Goal: Task Accomplishment & Management: Complete application form

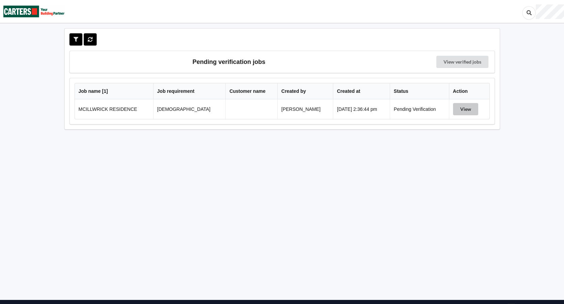
click at [467, 110] on button "View" at bounding box center [465, 109] width 25 height 12
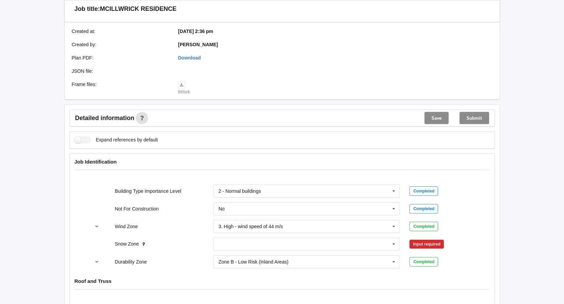
scroll to position [170, 0]
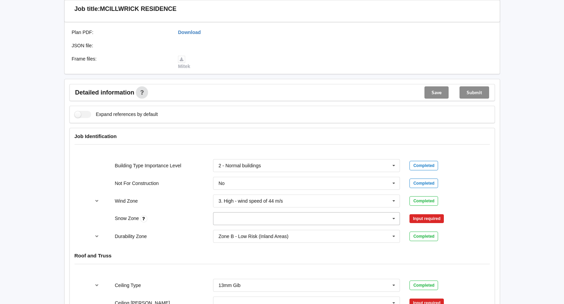
click at [392, 220] on icon at bounding box center [393, 219] width 10 height 13
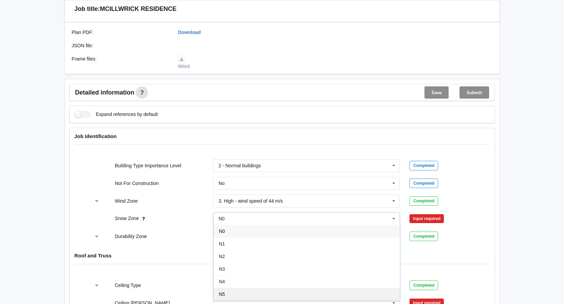
click at [231, 295] on div "N5" at bounding box center [306, 294] width 186 height 13
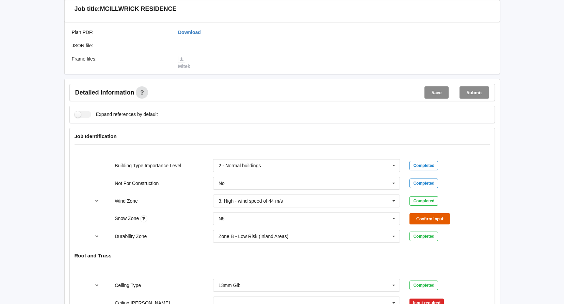
click at [432, 218] on button "Confirm input" at bounding box center [429, 218] width 40 height 11
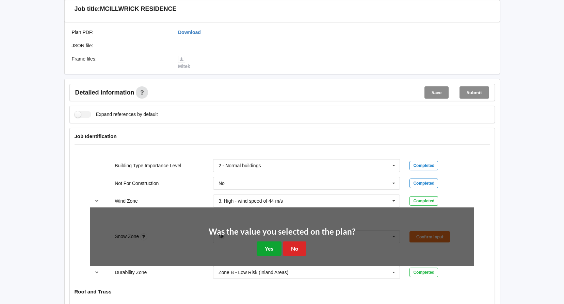
click at [271, 248] on button "Yes" at bounding box center [268, 248] width 25 height 14
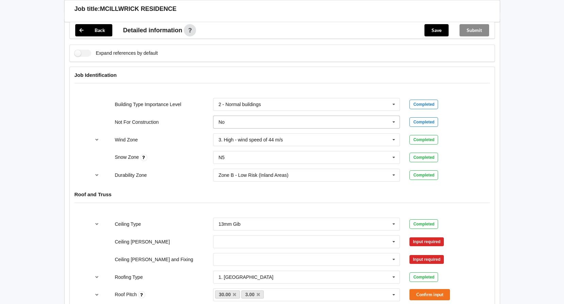
scroll to position [238, 0]
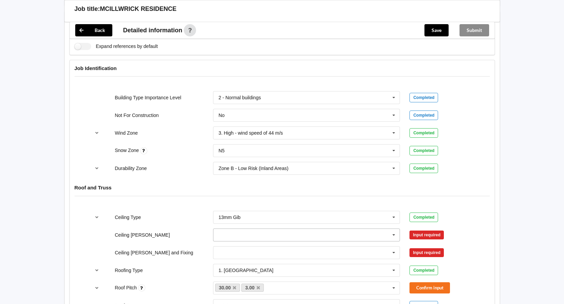
click at [395, 236] on icon at bounding box center [393, 235] width 10 height 13
click at [240, 274] on div "600mm" at bounding box center [306, 272] width 186 height 13
click at [439, 234] on button "Confirm input" at bounding box center [429, 234] width 40 height 11
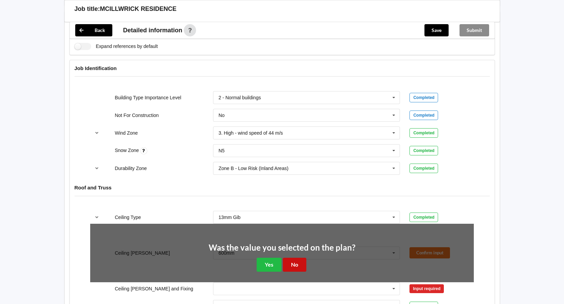
click at [299, 262] on button "No" at bounding box center [294, 265] width 23 height 14
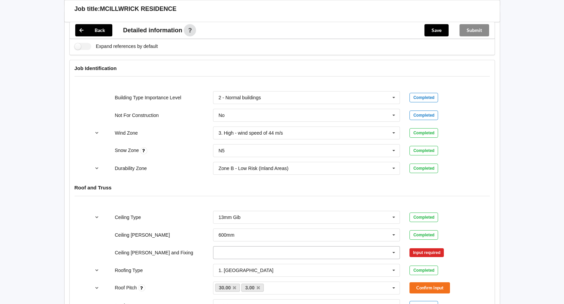
click at [393, 253] on icon at bounding box center [393, 253] width 10 height 13
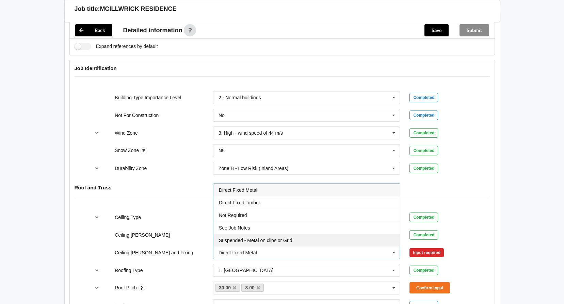
click at [375, 238] on div "Suspended - Metal on clips or Grid" at bounding box center [306, 240] width 186 height 13
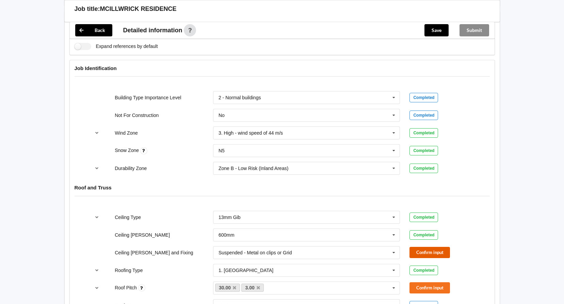
click at [422, 251] on button "Confirm input" at bounding box center [429, 252] width 40 height 11
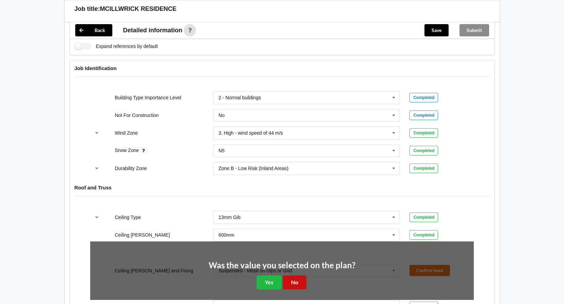
click at [297, 282] on button "No" at bounding box center [294, 283] width 23 height 14
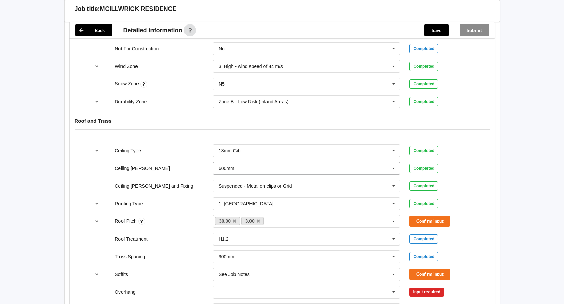
scroll to position [306, 0]
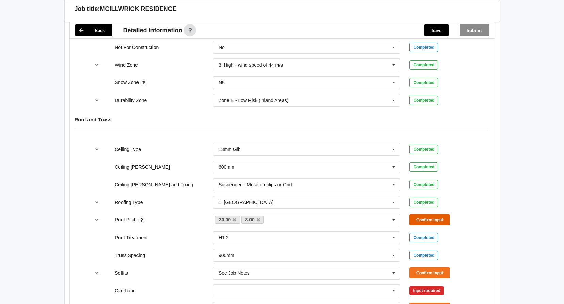
click at [440, 222] on button "Confirm input" at bounding box center [429, 219] width 40 height 11
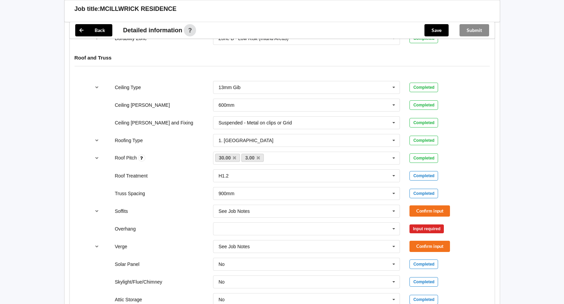
scroll to position [374, 0]
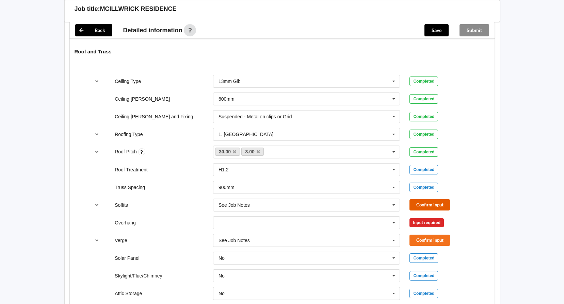
click at [441, 207] on button "Confirm input" at bounding box center [429, 204] width 40 height 11
click at [393, 223] on icon at bounding box center [393, 223] width 10 height 13
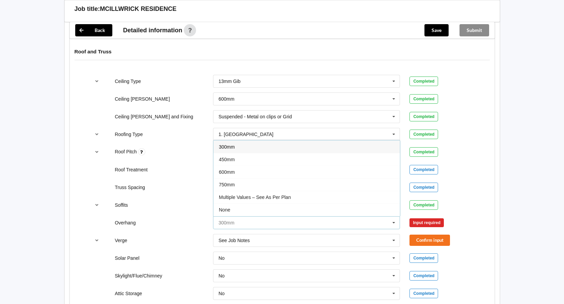
scroll to position [12, 0]
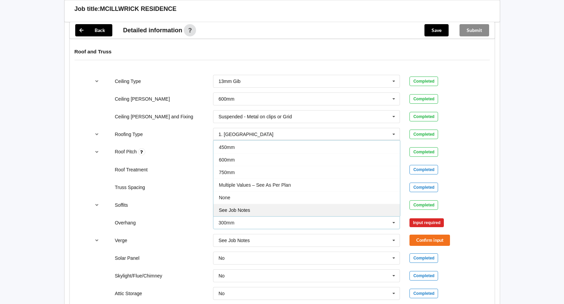
click at [234, 209] on span "See Job Notes" at bounding box center [234, 209] width 31 height 5
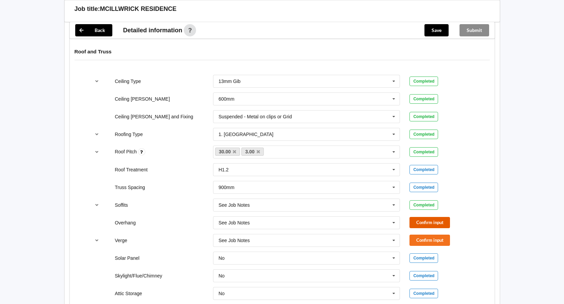
click at [432, 220] on button "Confirm input" at bounding box center [429, 222] width 40 height 11
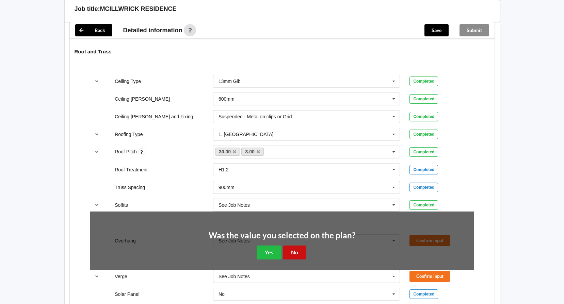
click at [296, 253] on button "No" at bounding box center [294, 253] width 23 height 14
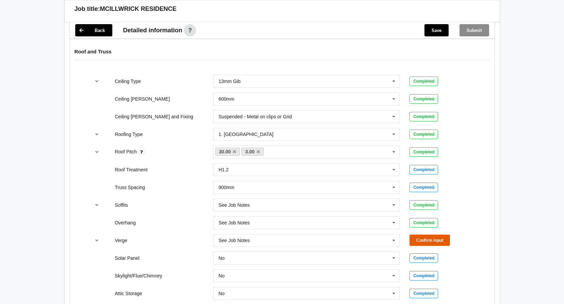
click at [422, 242] on button "Confirm input" at bounding box center [429, 240] width 40 height 11
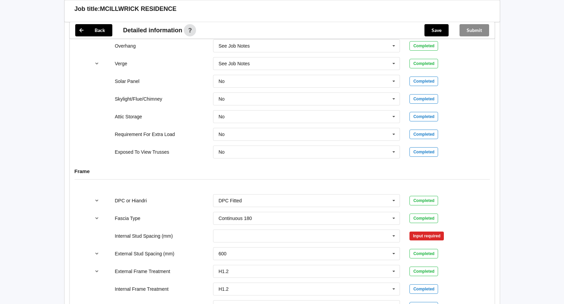
scroll to position [578, 0]
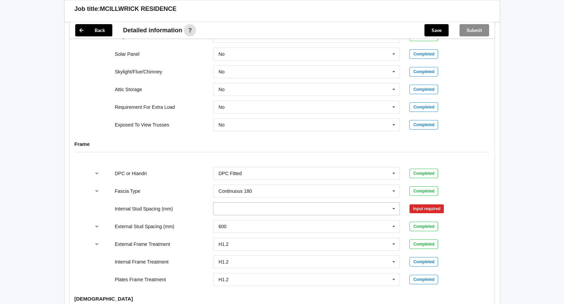
click at [394, 209] on icon at bounding box center [393, 209] width 10 height 13
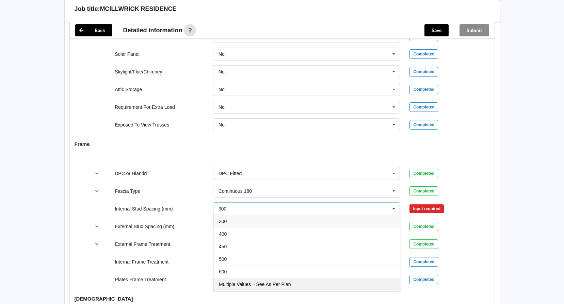
click at [267, 284] on span "Multiple Values – See As Per Plan" at bounding box center [255, 284] width 72 height 5
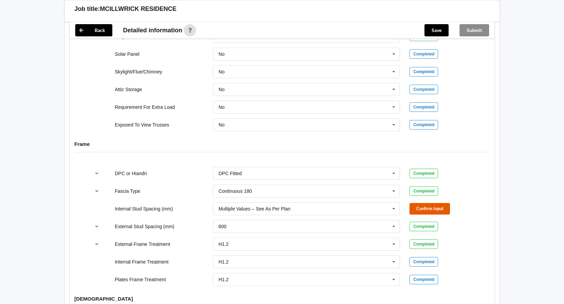
click at [435, 211] on button "Confirm input" at bounding box center [429, 208] width 40 height 11
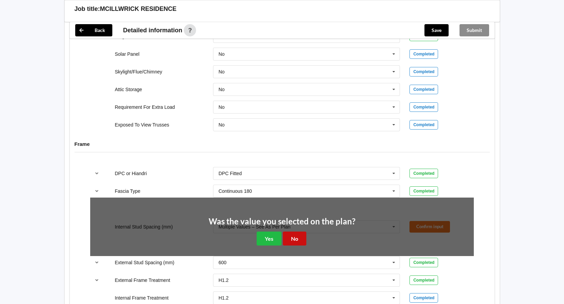
click at [293, 238] on button "No" at bounding box center [294, 239] width 23 height 14
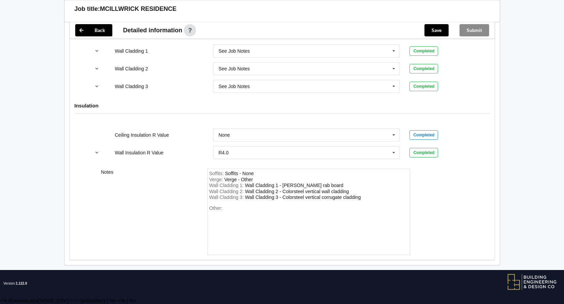
scroll to position [617, 0]
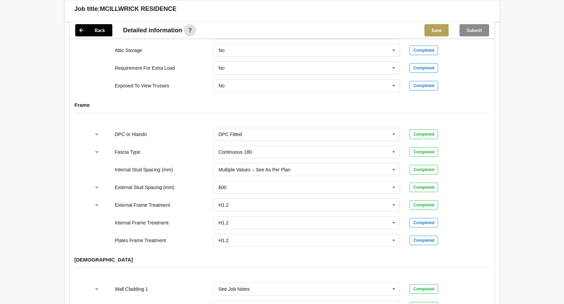
click at [438, 31] on button "Save" at bounding box center [436, 30] width 24 height 12
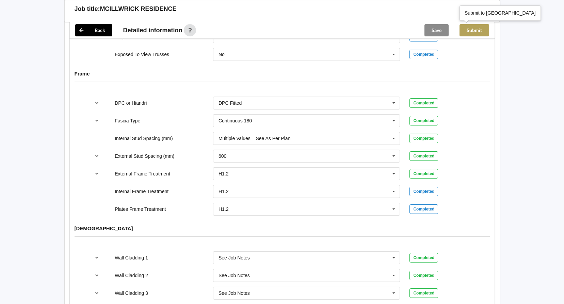
click at [479, 32] on button "Submit" at bounding box center [474, 30] width 30 height 12
